Goal: Information Seeking & Learning: Learn about a topic

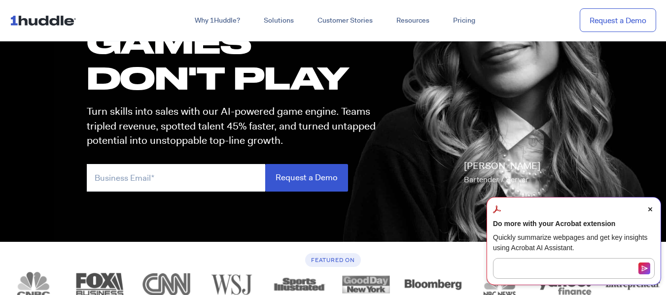
scroll to position [121, 0]
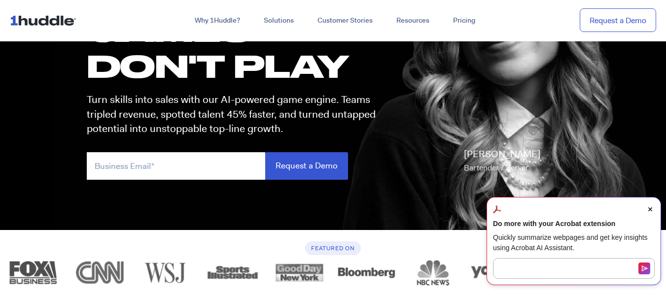
click at [648, 213] on span "Close Acrobat AI Assistant Dialog" at bounding box center [649, 209] width 9 height 9
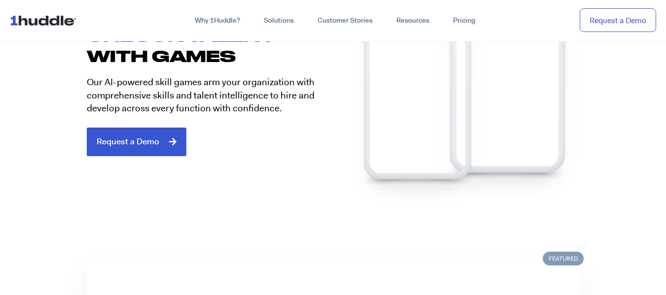
scroll to position [436, 0]
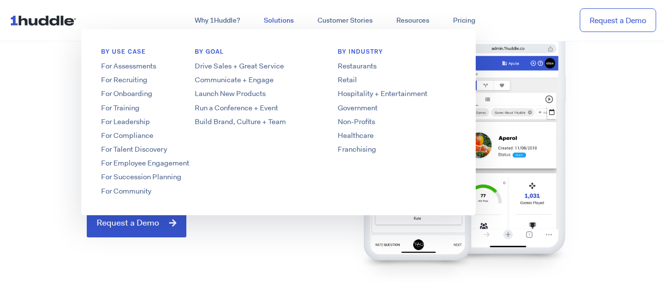
click at [277, 26] on link "Solutions" at bounding box center [279, 21] width 54 height 18
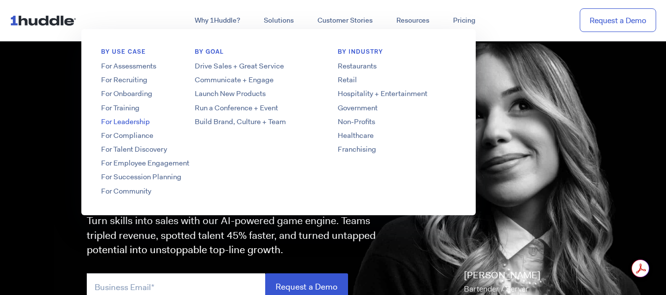
click at [136, 121] on link "For Leadership" at bounding box center [160, 122] width 158 height 10
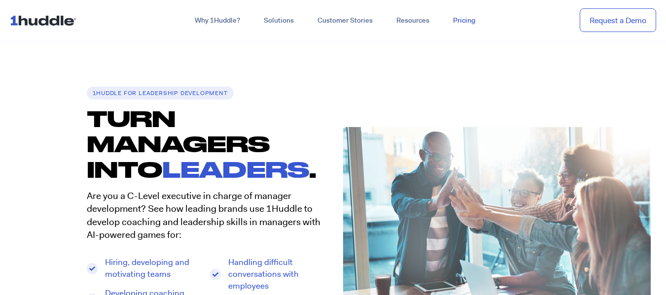
click at [463, 22] on link "Pricing" at bounding box center [464, 21] width 46 height 18
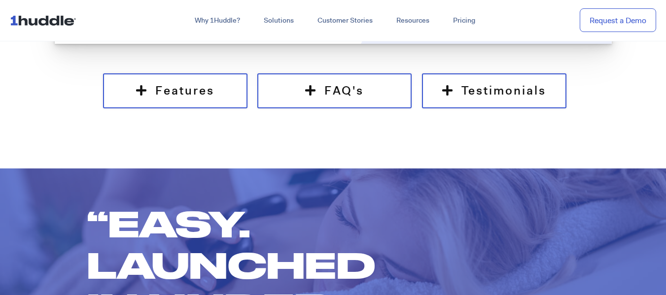
scroll to position [845, 0]
